Goal: Task Accomplishment & Management: Manage account settings

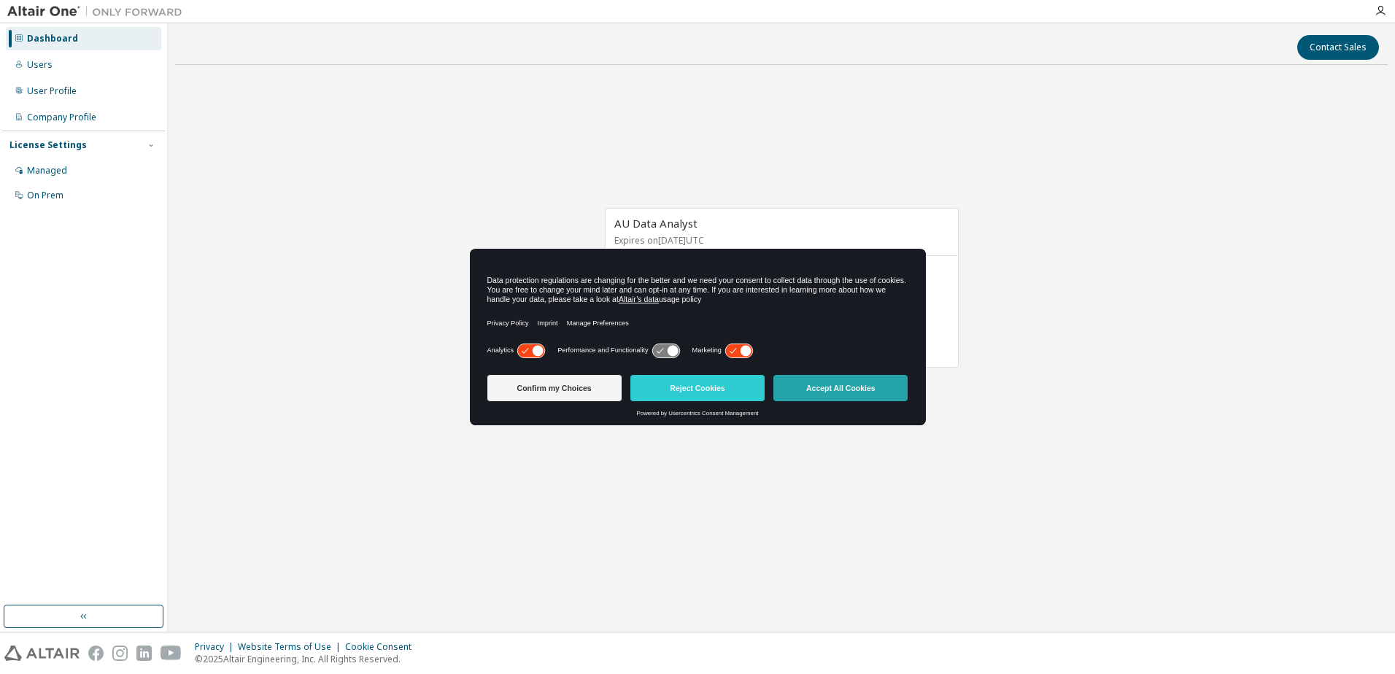
click at [818, 392] on button "Accept All Cookies" at bounding box center [840, 388] width 134 height 26
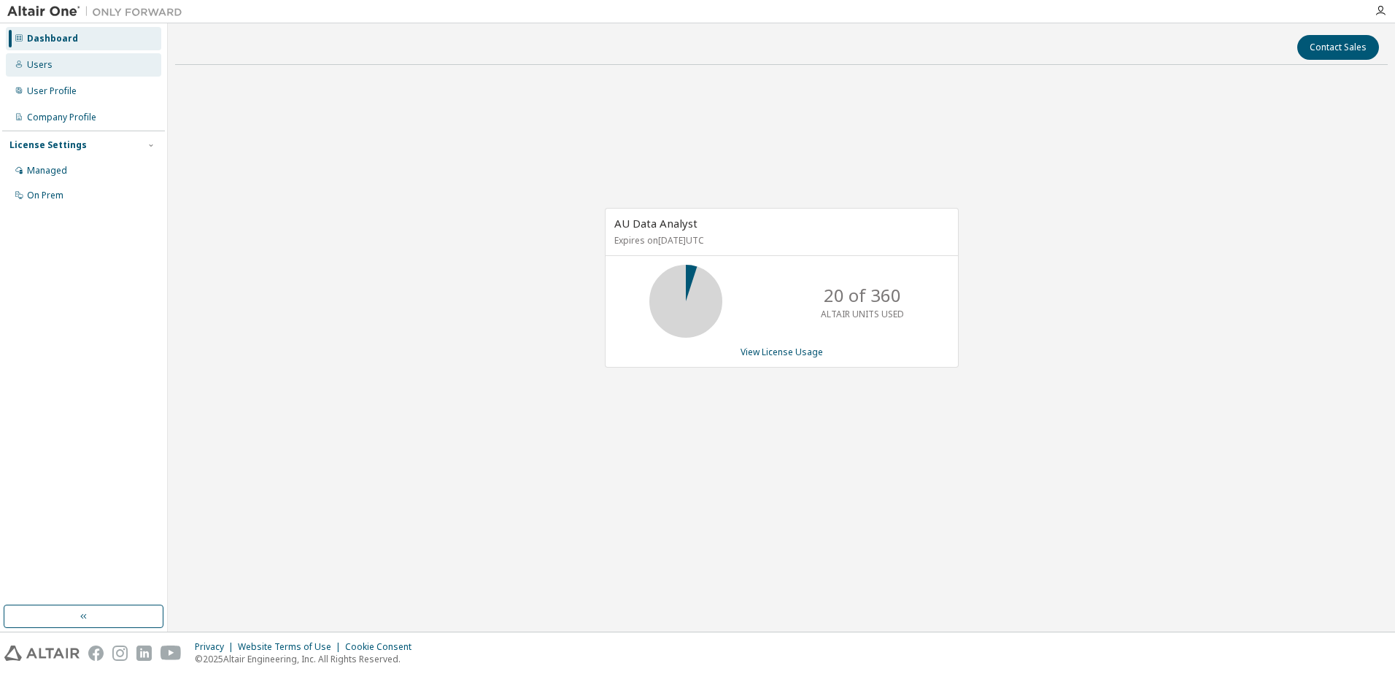
click at [34, 65] on div "Users" at bounding box center [40, 65] width 26 height 12
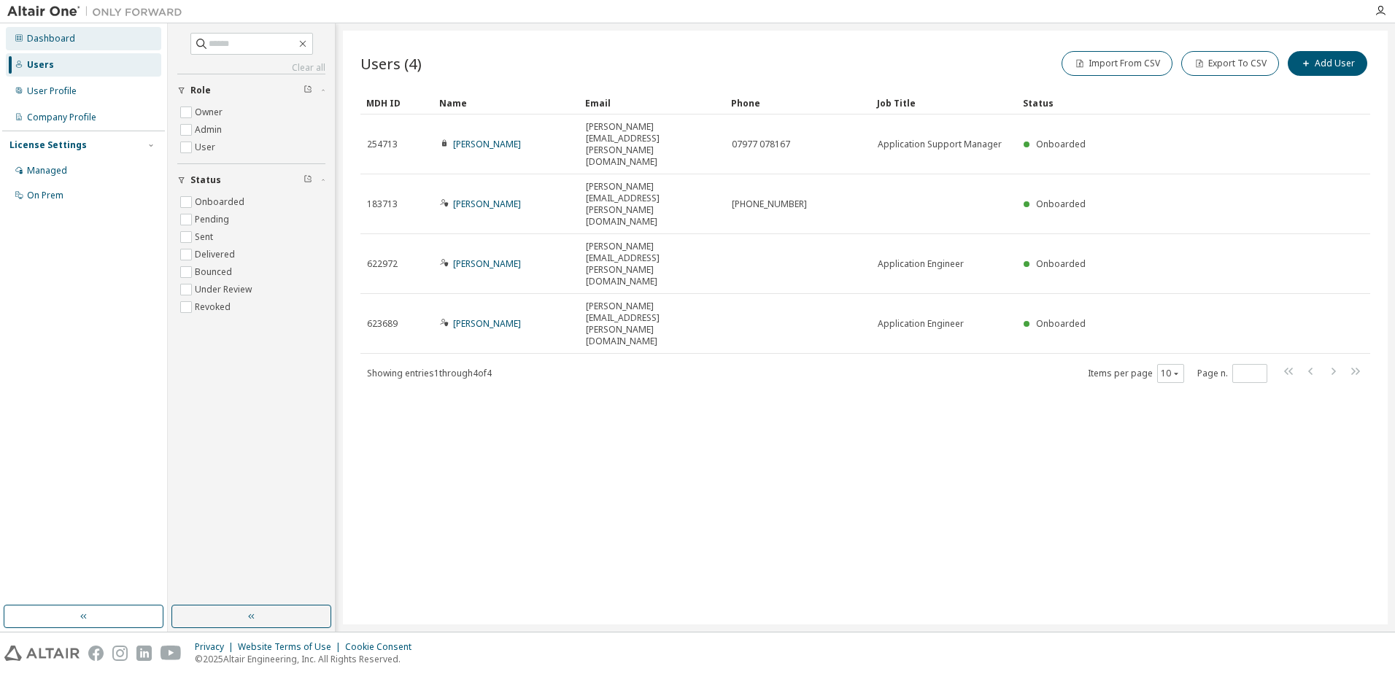
click at [59, 41] on div "Dashboard" at bounding box center [51, 39] width 48 height 12
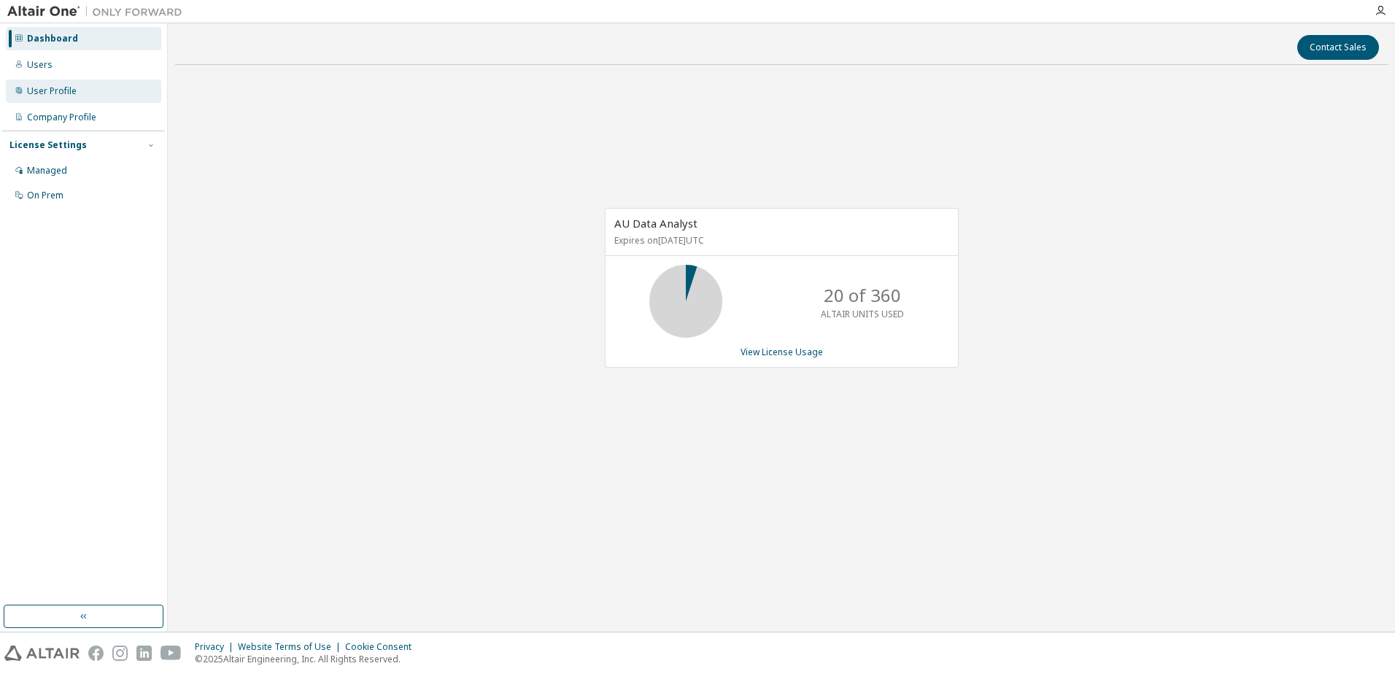
click at [50, 88] on div "User Profile" at bounding box center [52, 91] width 50 height 12
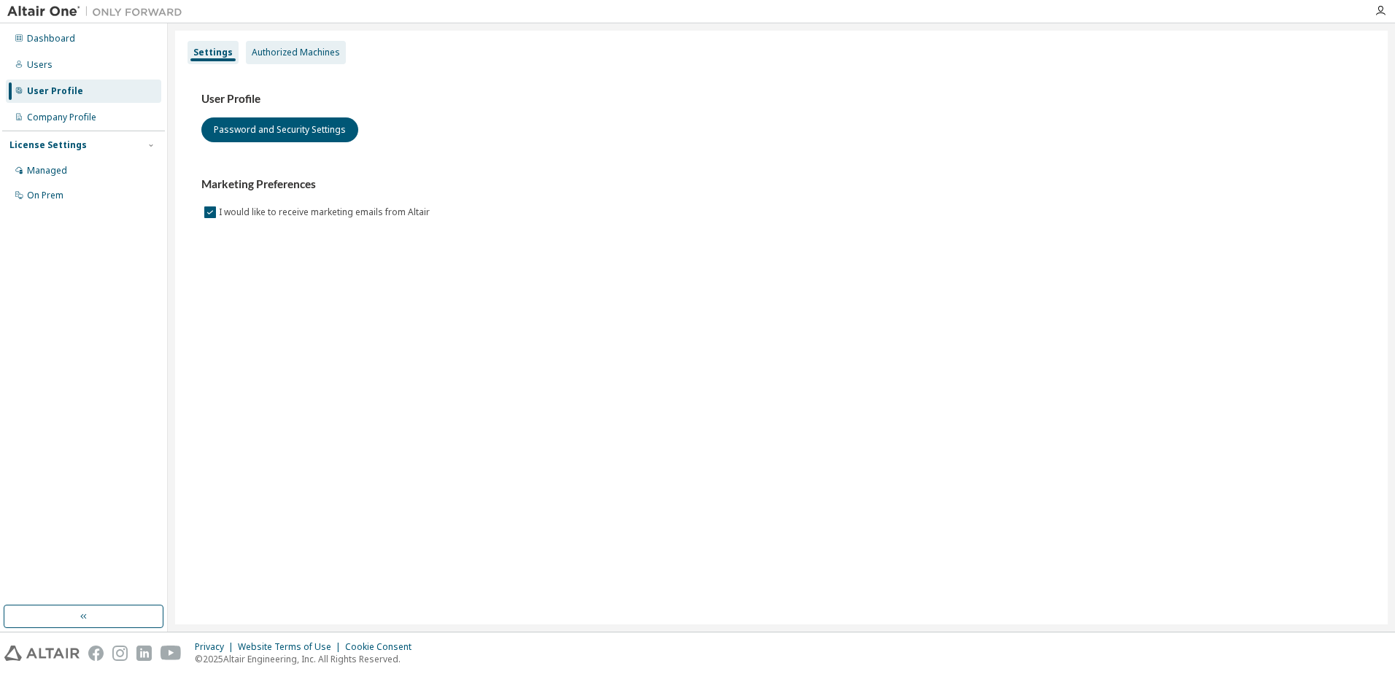
click at [289, 47] on div "Authorized Machines" at bounding box center [296, 53] width 88 height 12
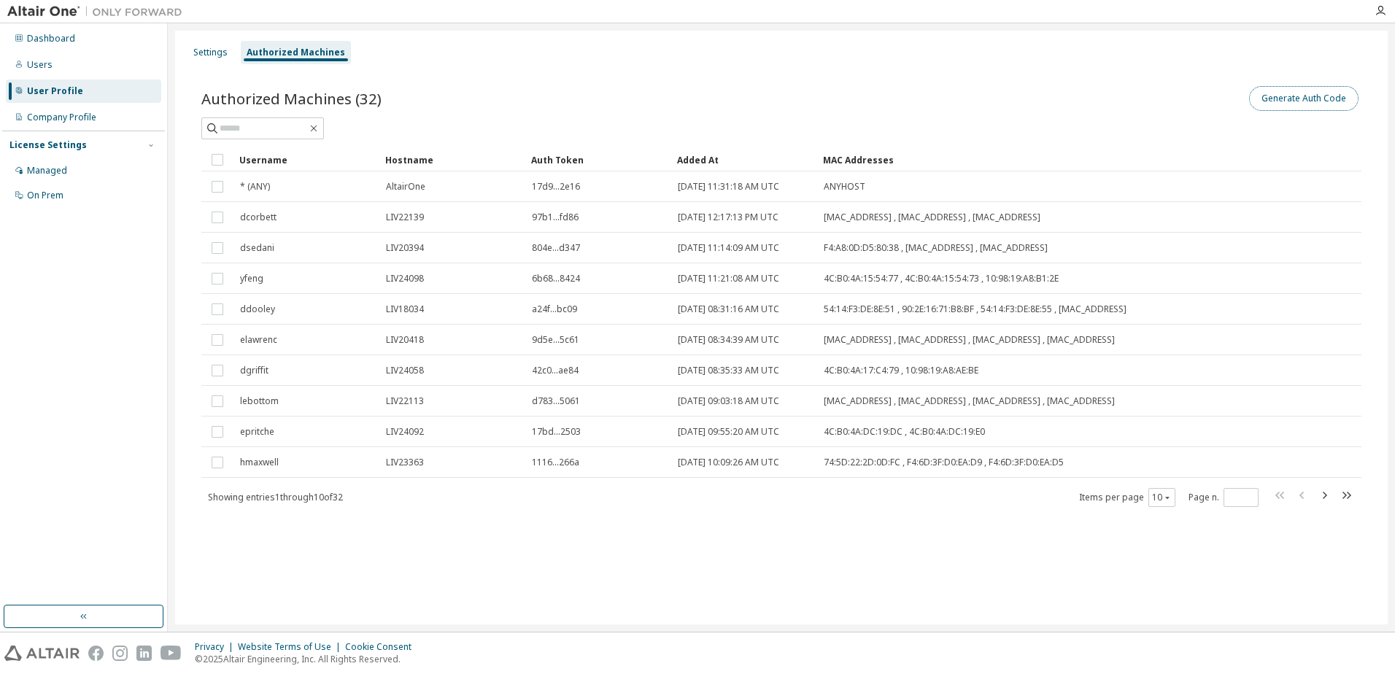
click at [1286, 96] on button "Generate Auth Code" at bounding box center [1303, 98] width 109 height 25
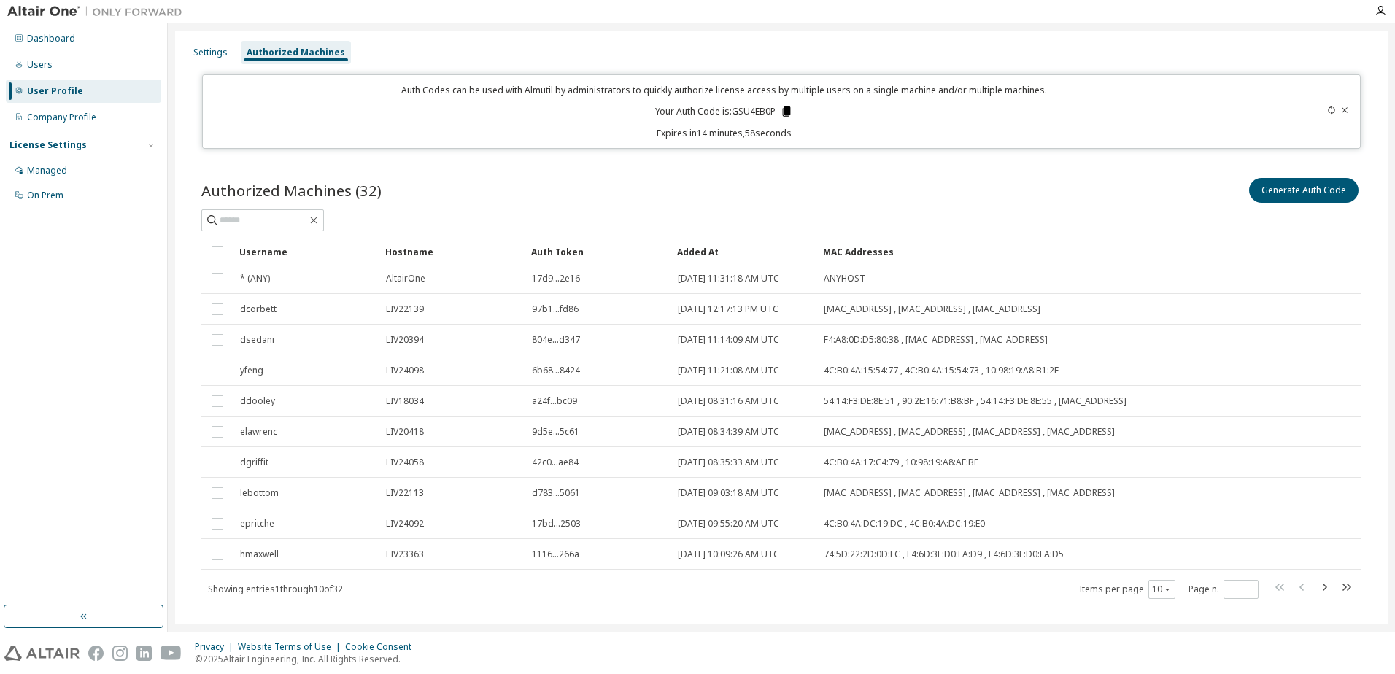
click at [783, 112] on icon at bounding box center [787, 112] width 8 height 10
click at [1199, 171] on div "Authorized Machines (32) Generate Auth Code Clear Load Save Save As Field Opera…" at bounding box center [781, 398] width 1195 height 480
